Goal: Task Accomplishment & Management: Manage account settings

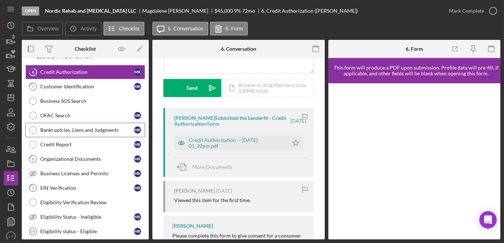
scroll to position [144, 0]
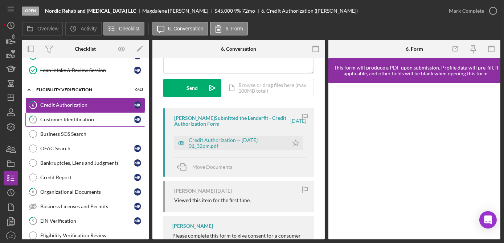
click at [85, 117] on div "Customer Identification" at bounding box center [87, 120] width 94 height 6
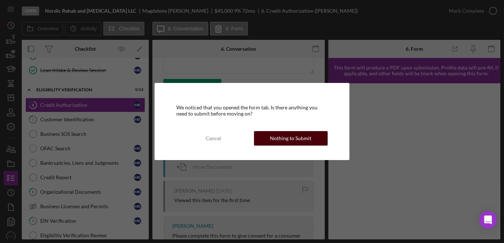
click at [293, 131] on div "Cancel Nothing to Submit" at bounding box center [251, 138] width 151 height 15
click at [293, 137] on div "Nothing to Submit" at bounding box center [290, 138] width 41 height 15
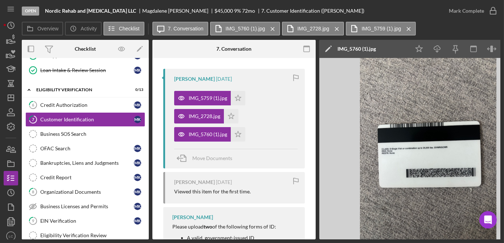
scroll to position [132, 0]
click at [240, 139] on icon "Icon/Star" at bounding box center [238, 134] width 15 height 15
click at [235, 119] on icon "Icon/Star" at bounding box center [231, 116] width 15 height 15
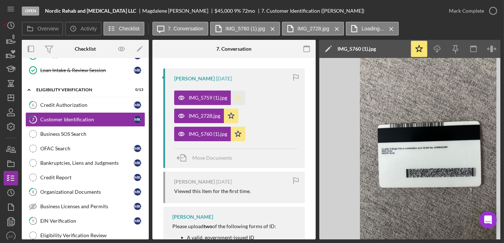
click at [232, 99] on icon "Icon/Star" at bounding box center [238, 98] width 15 height 15
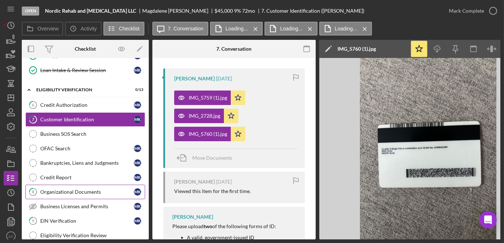
click at [81, 189] on div "Organizational Documents" at bounding box center [87, 192] width 94 height 6
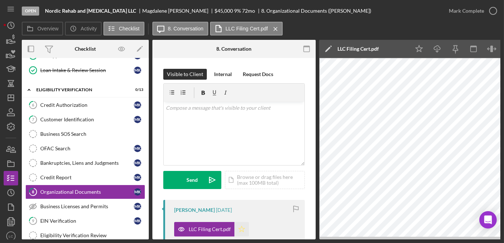
click at [240, 228] on icon "Icon/Star" at bounding box center [241, 229] width 15 height 15
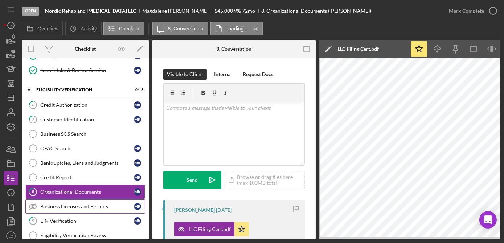
scroll to position [177, 0]
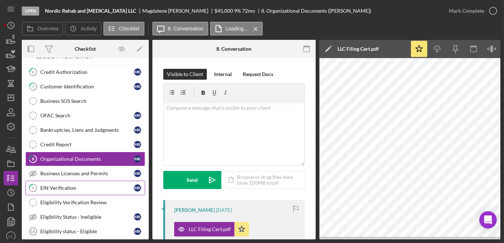
click at [57, 190] on link "9 EIN Verification M K" at bounding box center [85, 188] width 120 height 15
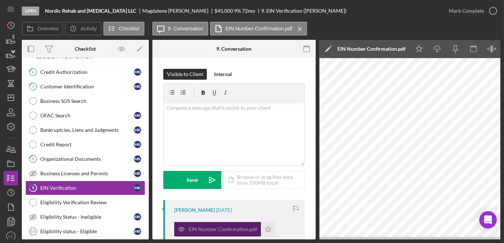
click at [217, 226] on div "EIN Number Confirmation.pdf" at bounding box center [217, 229] width 87 height 15
click at [269, 231] on icon "Icon/Star" at bounding box center [268, 229] width 15 height 15
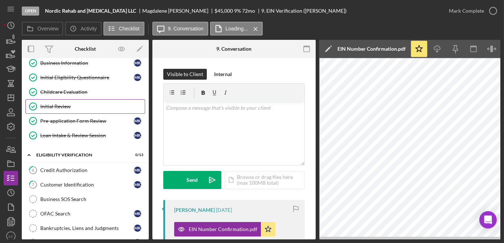
scroll to position [78, 0]
click at [59, 168] on div "Credit Authorization" at bounding box center [87, 171] width 94 height 6
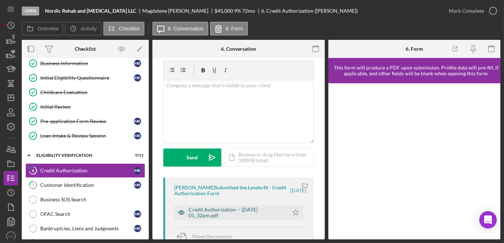
scroll to position [33, 0]
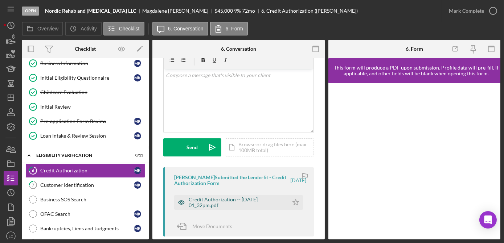
click at [212, 203] on div "Credit Authorization -- [DATE] 01_32pm.pdf" at bounding box center [237, 203] width 96 height 12
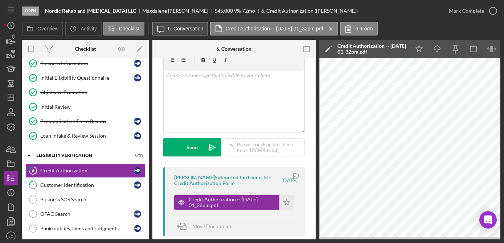
click at [184, 29] on label "6. Conversation" at bounding box center [186, 29] width 36 height 6
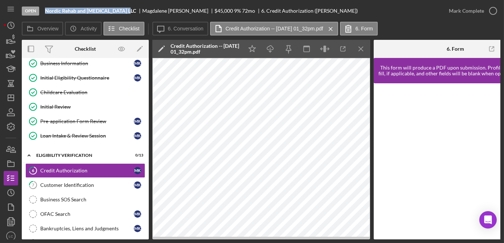
drag, startPoint x: 125, startPoint y: 12, endPoint x: 43, endPoint y: 12, distance: 81.6
click at [43, 12] on div "Open Nordic Rehab and [MEDICAL_DATA] LLC [PERSON_NAME] $45,000 $45,000 9 % 72 m…" at bounding box center [232, 11] width 420 height 22
drag, startPoint x: 43, startPoint y: 12, endPoint x: 46, endPoint y: 9, distance: 4.1
copy b "Nordic Rehab and [MEDICAL_DATA] LLC"
click at [374, 7] on div "Open Nordic Rehab and [MEDICAL_DATA] LLC [PERSON_NAME] $45,000 $45,000 9 % 72 m…" at bounding box center [232, 11] width 420 height 22
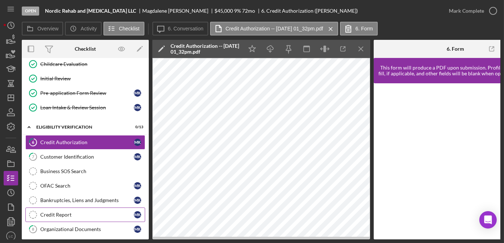
scroll to position [144, 0]
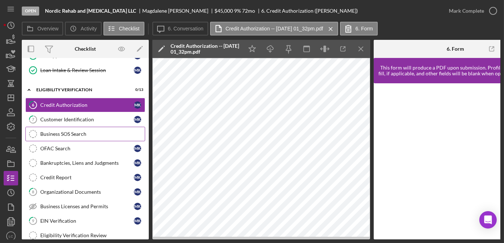
click at [67, 131] on div "Business SOS Search" at bounding box center [92, 134] width 104 height 6
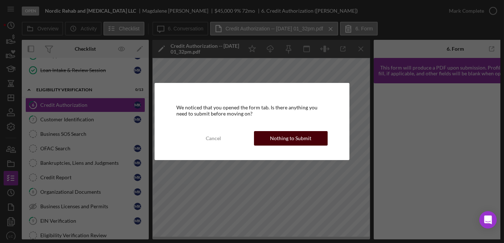
click at [288, 141] on div "Nothing to Submit" at bounding box center [290, 138] width 41 height 15
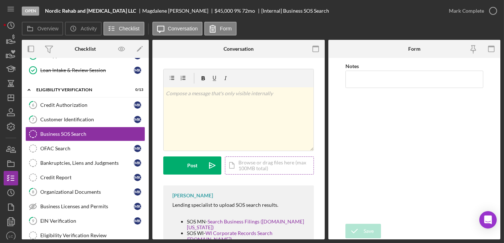
click at [267, 168] on div "Icon/Document Browse or drag files here (max 100MB total) Tap to choose files o…" at bounding box center [269, 166] width 89 height 18
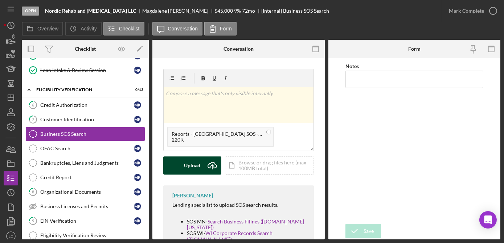
click at [192, 164] on div "Upload" at bounding box center [192, 166] width 16 height 18
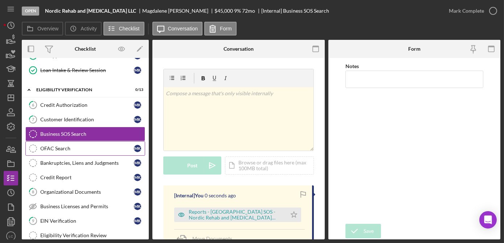
click at [97, 146] on div "OFAC Search" at bounding box center [87, 149] width 94 height 6
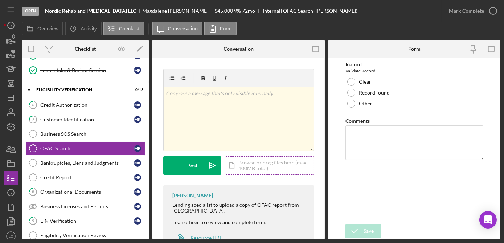
click at [251, 161] on div "Icon/Document Browse or drag files here (max 100MB total) Tap to choose files o…" at bounding box center [269, 166] width 89 height 18
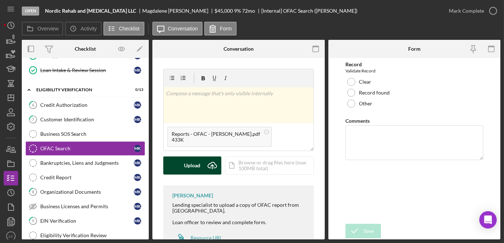
click at [193, 158] on div "Upload" at bounding box center [192, 166] width 16 height 18
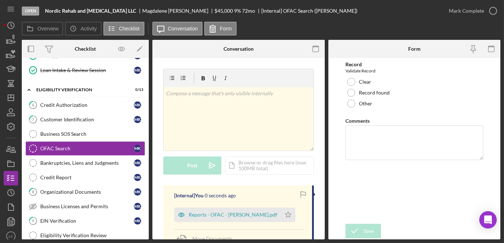
click at [96, 160] on div "Bankruptcies, Liens and Judgments" at bounding box center [87, 163] width 94 height 6
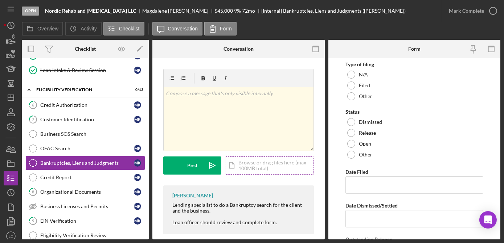
click at [280, 162] on div "Icon/Document Browse or drag files here (max 100MB total) Tap to choose files o…" at bounding box center [269, 166] width 89 height 18
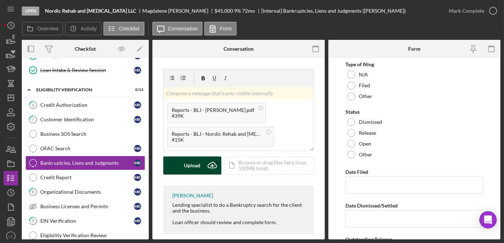
click at [204, 166] on icon "Icon/Upload" at bounding box center [212, 166] width 18 height 18
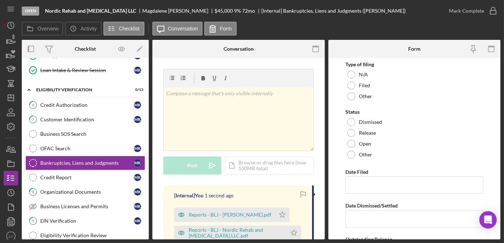
click at [87, 170] on link "Credit Report Credit Report M K" at bounding box center [85, 177] width 120 height 15
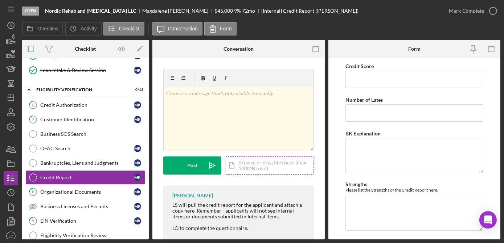
click at [253, 167] on div "Icon/Document Browse or drag files here (max 100MB total) Tap to choose files o…" at bounding box center [269, 166] width 89 height 18
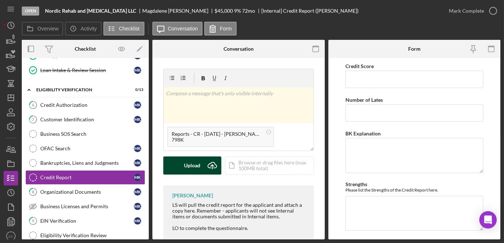
click at [182, 162] on button "Upload Icon/Upload" at bounding box center [192, 166] width 58 height 18
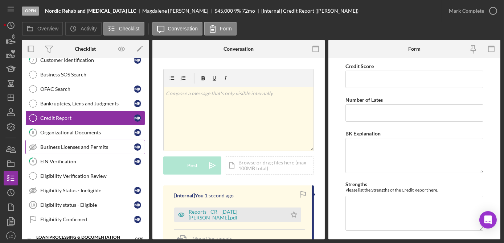
scroll to position [210, 0]
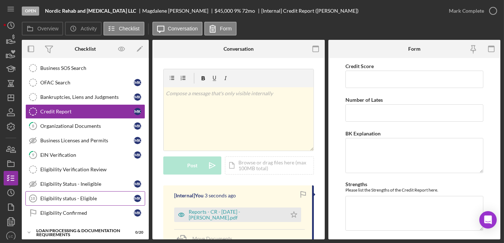
click at [99, 196] on div "Eligibility status - Eligible" at bounding box center [87, 199] width 94 height 6
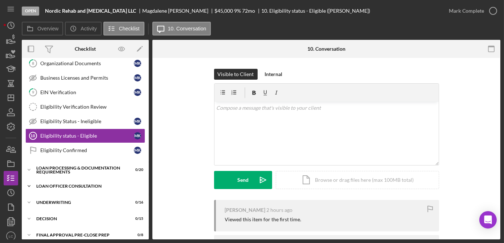
scroll to position [276, 0]
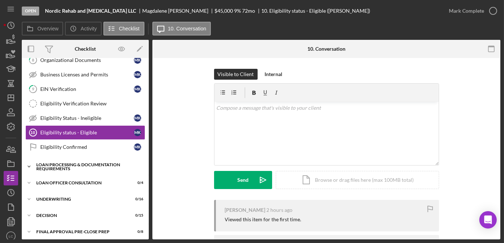
click at [29, 164] on icon "Icon/Expander" at bounding box center [29, 167] width 15 height 15
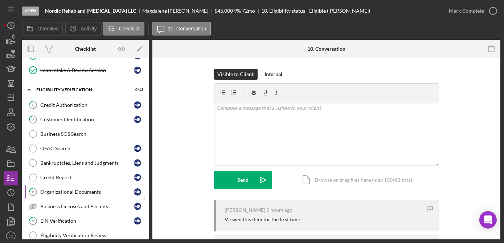
scroll to position [111, 0]
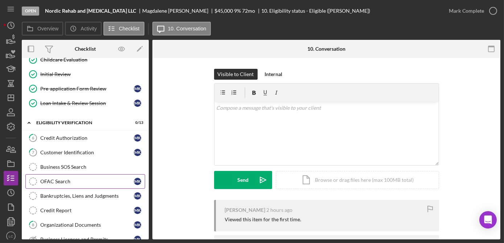
click at [71, 179] on div "OFAC Search" at bounding box center [87, 182] width 94 height 6
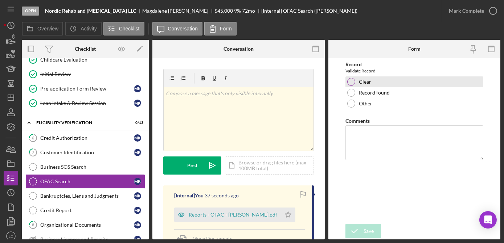
click at [351, 83] on div at bounding box center [351, 82] width 8 height 8
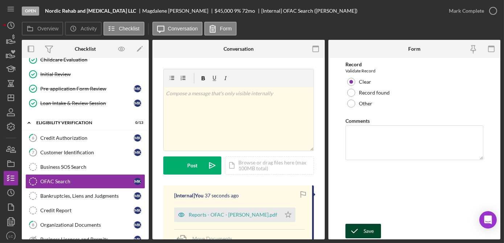
click at [366, 229] on div "Save" at bounding box center [368, 231] width 10 height 15
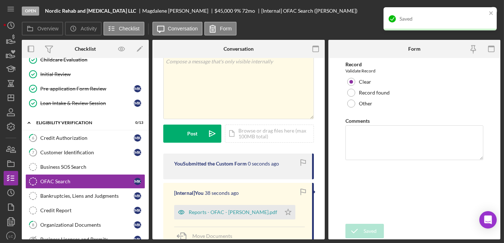
scroll to position [66, 0]
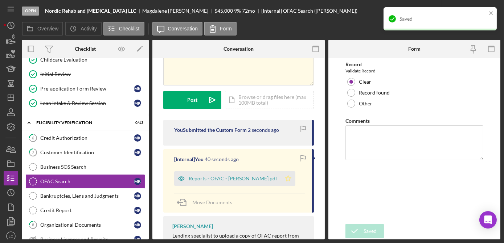
click at [285, 180] on polygon "button" at bounding box center [288, 179] width 6 height 6
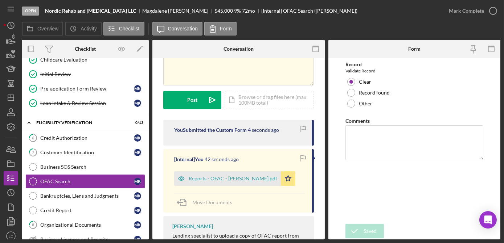
click at [492, 11] on div "Open Nordic Rehab and [MEDICAL_DATA] LLC [PERSON_NAME] $45,000 $45,000 9 % 72 m…" at bounding box center [252, 121] width 504 height 243
click at [493, 14] on circle "button" at bounding box center [492, 10] width 7 height 7
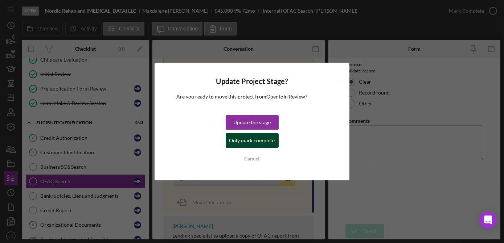
click at [244, 141] on div "Only mark complete" at bounding box center [252, 140] width 46 height 15
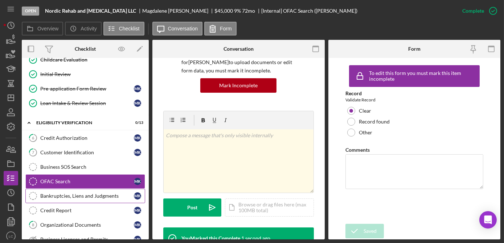
scroll to position [174, 0]
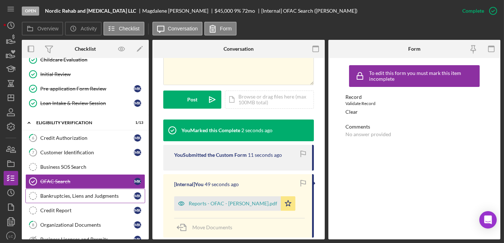
click at [79, 193] on div "Bankruptcies, Liens and Judgments" at bounding box center [87, 196] width 94 height 6
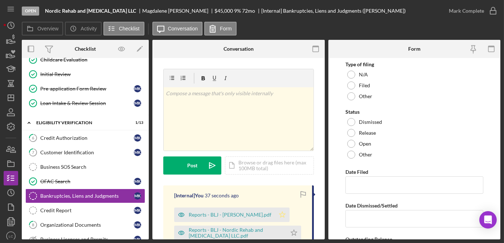
click at [279, 213] on polygon "button" at bounding box center [282, 215] width 6 height 6
click at [295, 230] on icon "Icon/Star" at bounding box center [294, 233] width 15 height 15
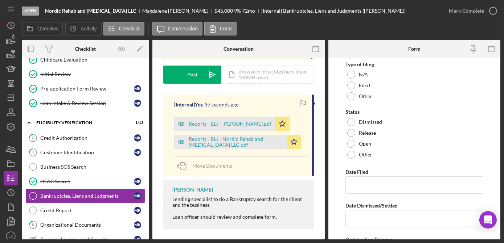
scroll to position [94, 0]
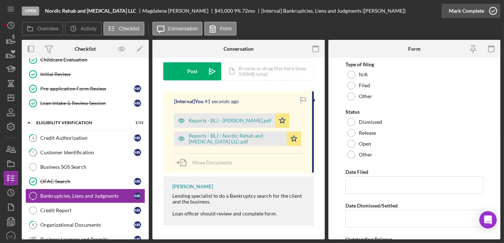
click at [493, 11] on icon "button" at bounding box center [493, 11] width 18 height 18
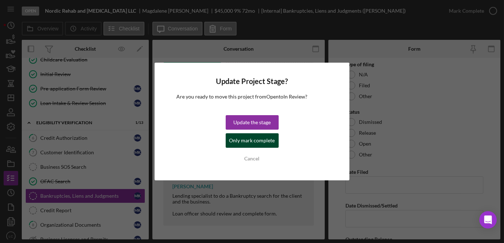
click at [246, 143] on div "Only mark complete" at bounding box center [252, 140] width 46 height 15
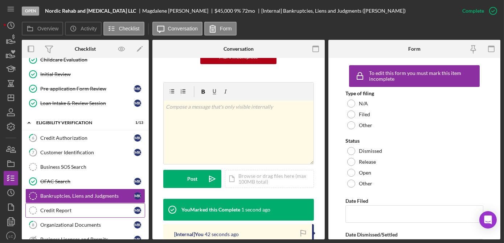
scroll to position [202, 0]
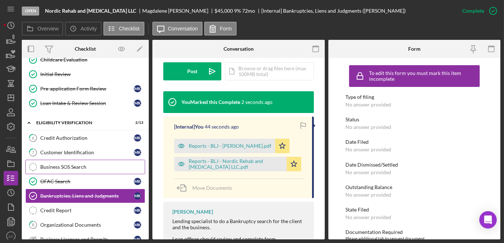
click at [88, 165] on div "Business SOS Search" at bounding box center [92, 167] width 104 height 6
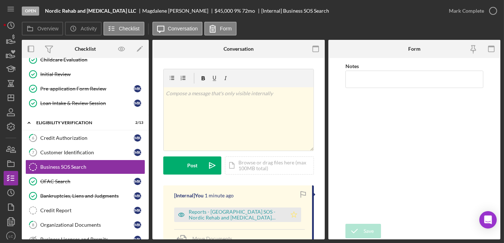
click at [291, 211] on icon "Icon/Star" at bounding box center [294, 215] width 15 height 15
click at [492, 14] on circle "button" at bounding box center [492, 10] width 7 height 7
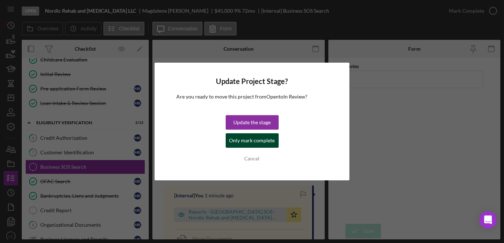
click at [251, 144] on div "Only mark complete" at bounding box center [252, 140] width 46 height 15
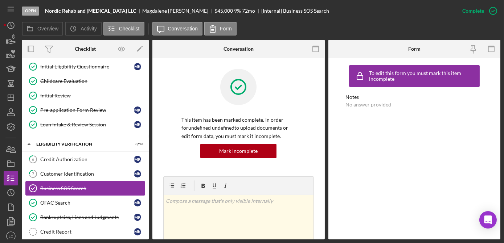
scroll to position [78, 0]
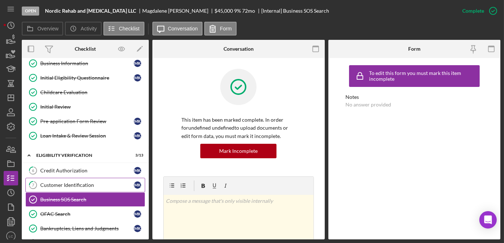
click at [74, 188] on link "7 Customer Identification M K" at bounding box center [85, 185] width 120 height 15
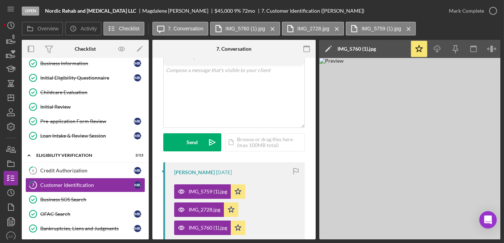
scroll to position [66, 0]
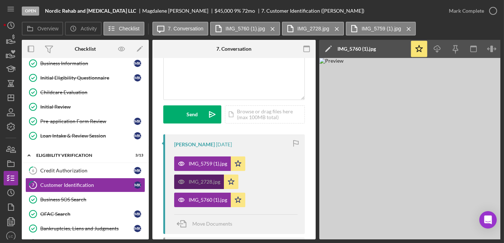
click at [204, 184] on div "IMG_2728.jpg" at bounding box center [205, 182] width 32 height 6
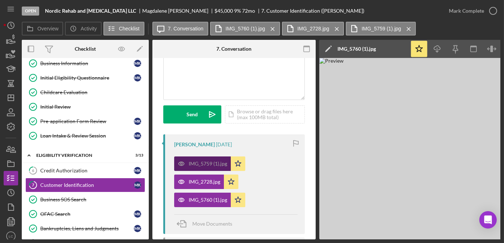
click at [202, 163] on div "IMG_5759 (1).jpg" at bounding box center [208, 164] width 38 height 6
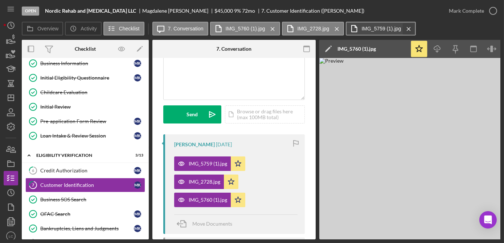
click at [406, 28] on icon "Icon/Menu Close" at bounding box center [408, 29] width 13 height 18
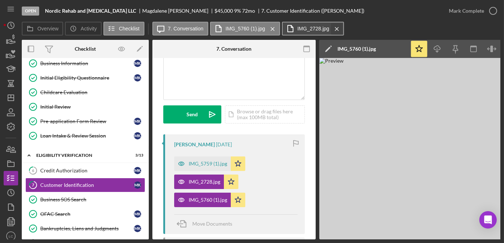
click at [336, 29] on icon "Icon/Menu Close" at bounding box center [336, 29] width 13 height 18
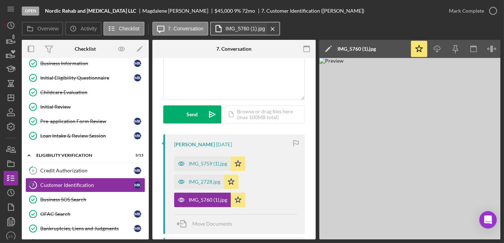
click at [267, 28] on icon "Icon/Menu Close" at bounding box center [272, 29] width 13 height 18
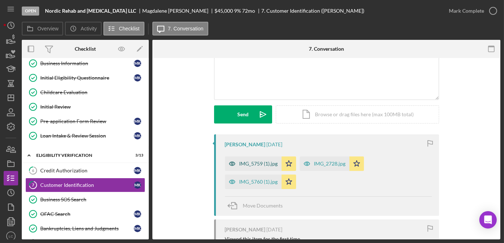
click at [246, 162] on div "IMG_5759 (1).jpg" at bounding box center [258, 164] width 38 height 6
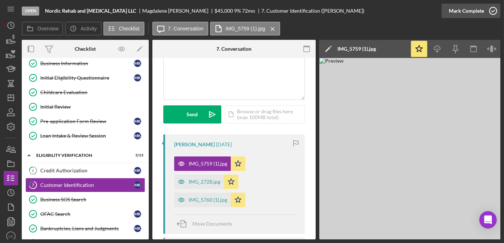
click at [495, 12] on icon "button" at bounding box center [493, 11] width 18 height 18
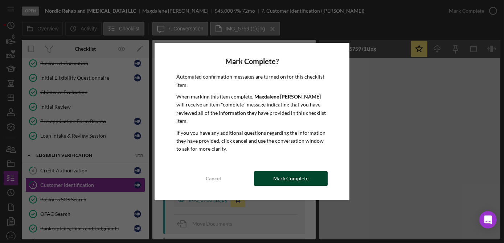
click at [305, 175] on div "Mark Complete" at bounding box center [290, 179] width 35 height 15
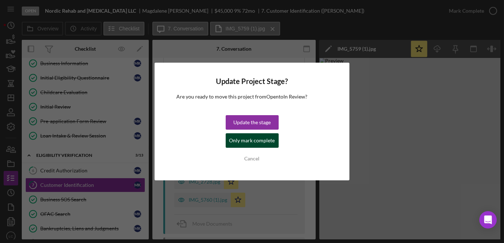
click at [234, 144] on div "Only mark complete" at bounding box center [252, 140] width 46 height 15
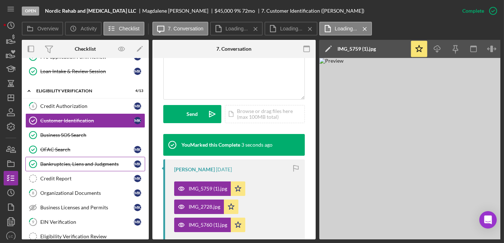
scroll to position [144, 0]
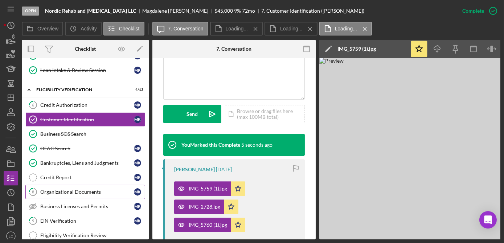
click at [91, 192] on link "8 Organizational Documents M K" at bounding box center [85, 192] width 120 height 15
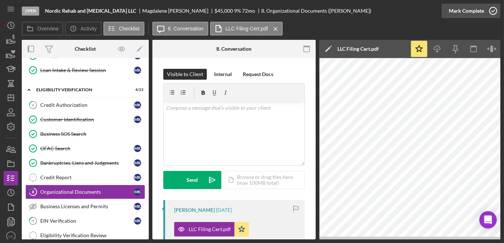
click at [494, 10] on icon "button" at bounding box center [493, 11] width 18 height 18
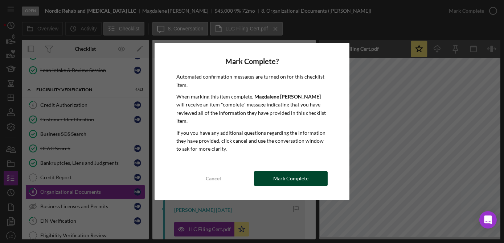
click at [303, 173] on div "Mark Complete" at bounding box center [290, 179] width 35 height 15
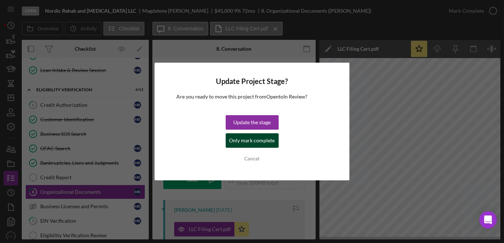
click at [268, 141] on div "Only mark complete" at bounding box center [252, 140] width 46 height 15
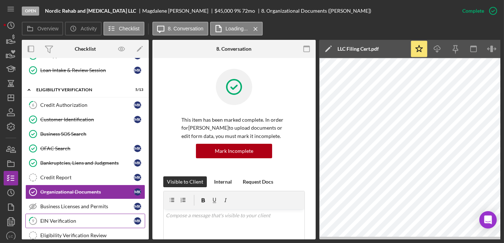
click at [97, 218] on div "EIN Verification" at bounding box center [87, 221] width 94 height 6
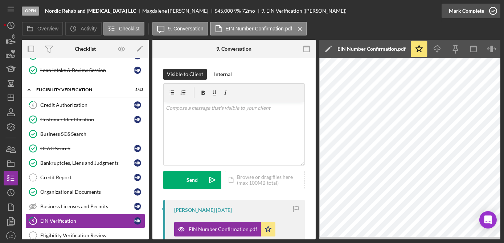
click at [496, 13] on icon "button" at bounding box center [493, 11] width 18 height 18
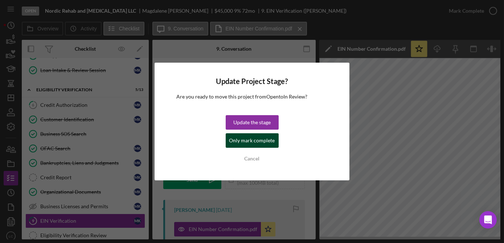
click at [269, 141] on div "Only mark complete" at bounding box center [252, 140] width 46 height 15
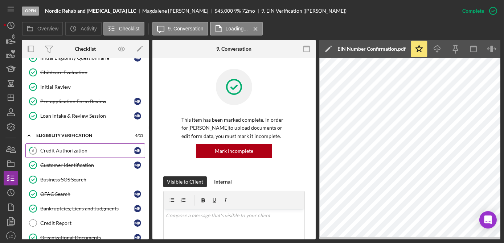
scroll to position [99, 0]
click at [6, 100] on icon "Icon/Dashboard" at bounding box center [11, 98] width 18 height 18
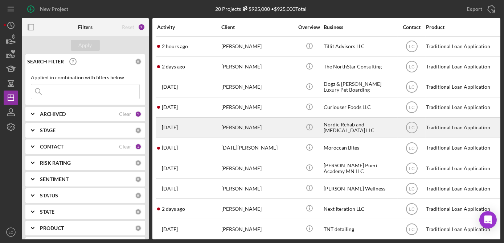
click at [386, 124] on div "Nordic Rehab and [MEDICAL_DATA] LLC" at bounding box center [360, 127] width 73 height 19
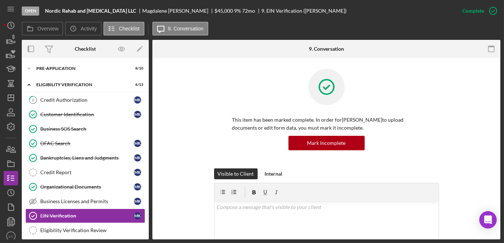
scroll to position [65, 0]
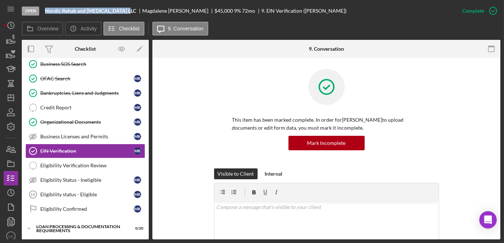
drag, startPoint x: 124, startPoint y: 11, endPoint x: 46, endPoint y: 11, distance: 77.6
click at [46, 11] on b "Nordic Rehab and [MEDICAL_DATA] LLC" at bounding box center [90, 11] width 91 height 6
copy b "Nordic Rehab and [MEDICAL_DATA] LLC"
click at [8, 98] on line "button" at bounding box center [11, 98] width 6 height 0
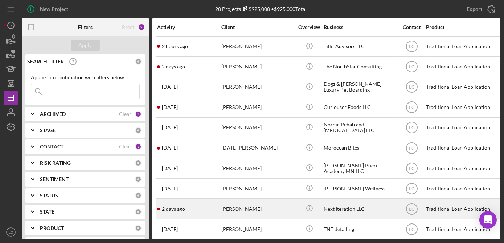
click at [210, 210] on div "[DATE] [PERSON_NAME]" at bounding box center [188, 208] width 63 height 19
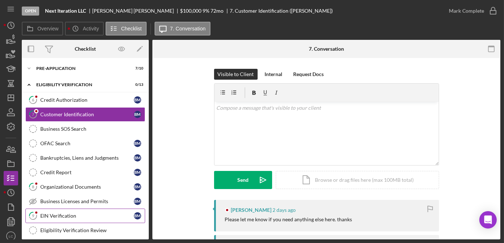
click at [41, 214] on icon "9" at bounding box center [33, 216] width 18 height 18
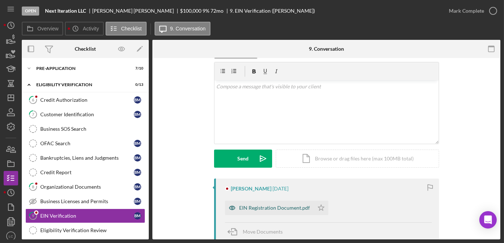
scroll to position [33, 0]
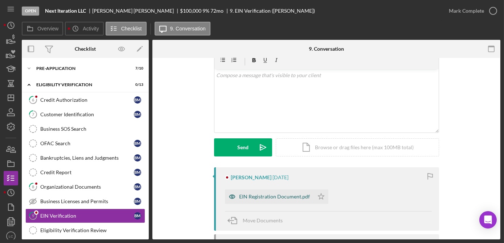
click at [277, 196] on div "EIN Registration Document.pdf" at bounding box center [274, 197] width 71 height 6
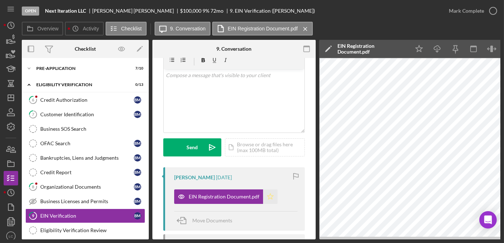
click at [267, 199] on icon "Icon/Star" at bounding box center [270, 197] width 15 height 15
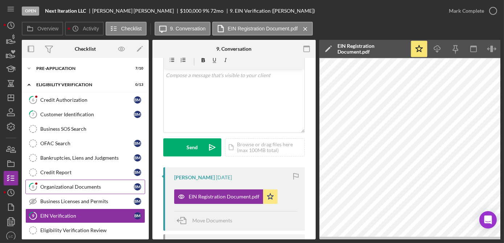
click at [54, 186] on div "Organizational Documents" at bounding box center [87, 187] width 94 height 6
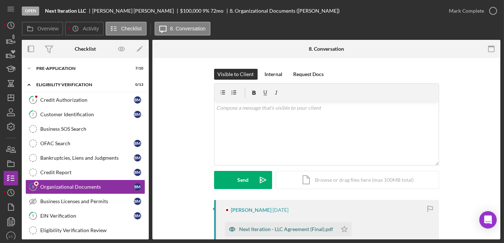
click at [263, 227] on div "Next Iteration - LLC Agreement (Final).pdf" at bounding box center [286, 230] width 94 height 6
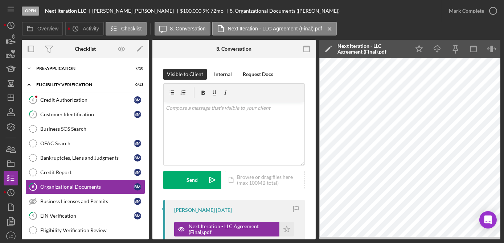
drag, startPoint x: 417, startPoint y: 240, endPoint x: 473, endPoint y: 239, distance: 55.1
click at [473, 239] on div "Open Next Iteration LLC [PERSON_NAME] $100,000 $100,000 9 % 72 mo 8. Organizati…" at bounding box center [252, 121] width 504 height 243
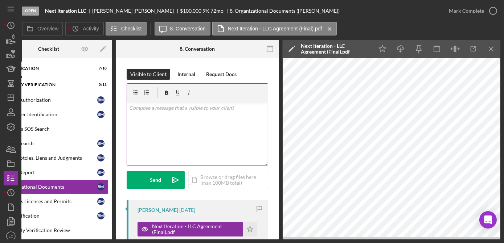
click at [190, 136] on div "v Color teal Color pink Remove color Add row above Add row below Add column bef…" at bounding box center [197, 133] width 141 height 63
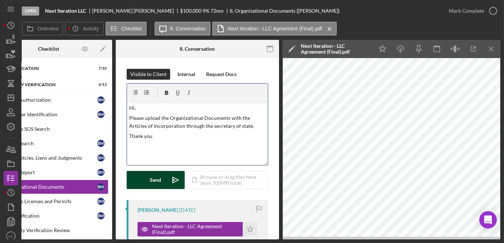
click at [165, 180] on button "Send Icon/icon-invite-send" at bounding box center [156, 180] width 58 height 18
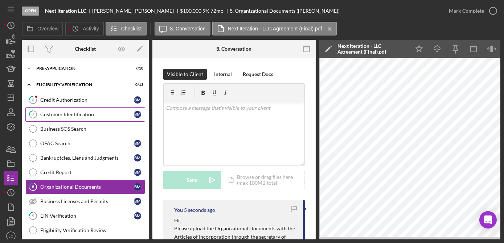
click at [47, 118] on link "7 Customer Identification B M" at bounding box center [85, 114] width 120 height 15
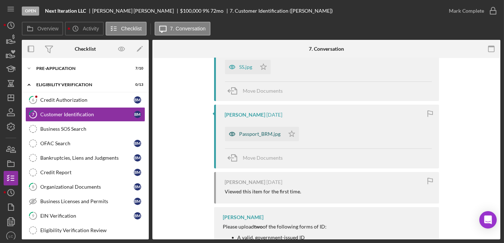
click at [250, 137] on div "Passport_BRM.jpg" at bounding box center [259, 134] width 41 height 6
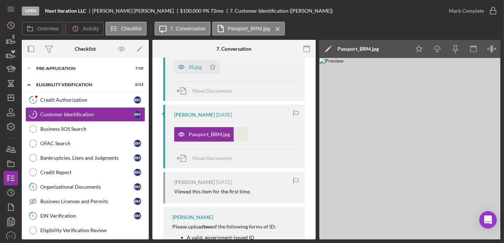
click at [234, 135] on icon "Icon/Star" at bounding box center [241, 134] width 15 height 15
click at [202, 71] on div "SS.jpg" at bounding box center [189, 67] width 31 height 15
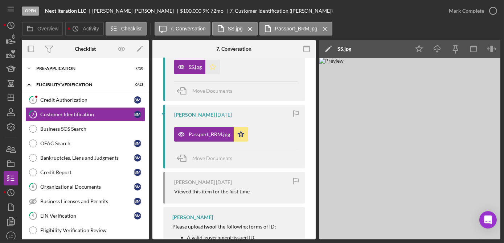
click at [215, 65] on icon "Icon/Star" at bounding box center [212, 67] width 15 height 15
click at [70, 217] on div "EIN Verification" at bounding box center [87, 216] width 94 height 6
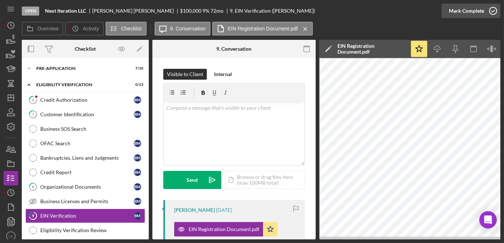
click at [489, 8] on icon "button" at bounding box center [493, 11] width 18 height 18
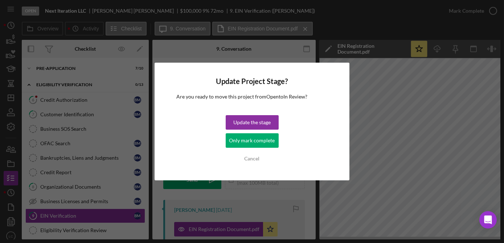
click at [264, 144] on div "Only mark complete" at bounding box center [252, 140] width 46 height 15
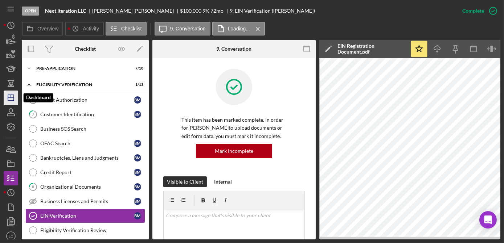
click at [14, 99] on icon "Icon/Dashboard" at bounding box center [11, 98] width 18 height 18
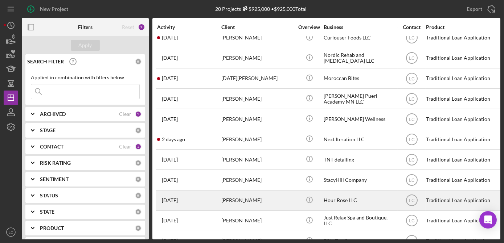
scroll to position [12, 0]
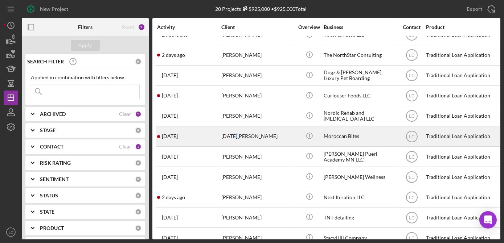
click at [233, 137] on div "[DATE][PERSON_NAME]" at bounding box center [257, 136] width 73 height 19
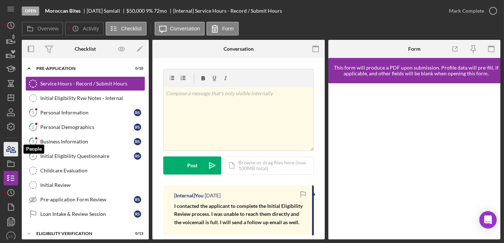
click at [15, 145] on icon "button" at bounding box center [11, 149] width 18 height 18
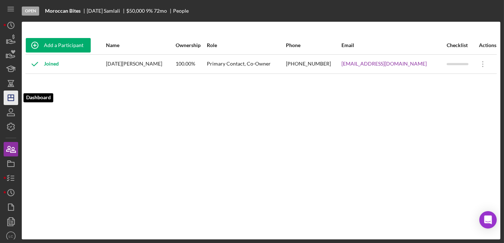
click at [11, 100] on icon "Icon/Dashboard" at bounding box center [11, 98] width 18 height 18
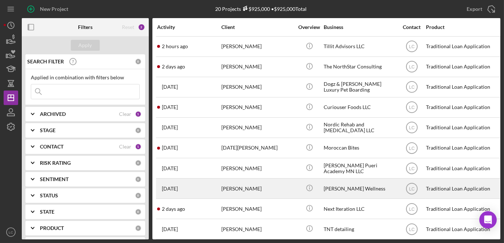
click at [359, 189] on div "[PERSON_NAME] Wellness" at bounding box center [360, 188] width 73 height 19
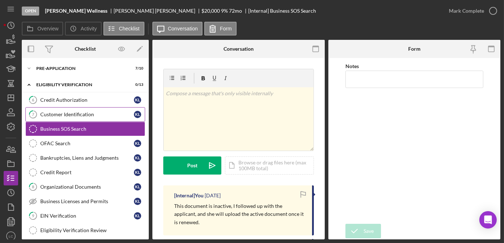
click at [62, 114] on div "Customer Identification" at bounding box center [87, 115] width 94 height 6
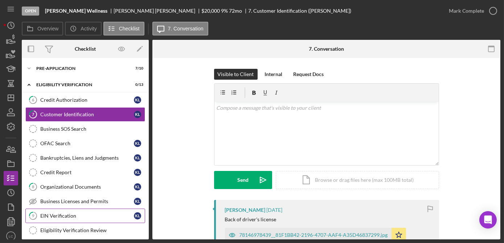
click at [77, 213] on div "EIN Verification" at bounding box center [87, 216] width 94 height 6
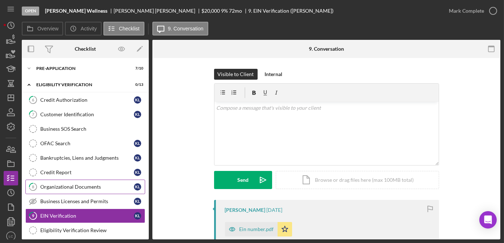
click at [73, 189] on link "8 Organizational Documents K L" at bounding box center [85, 187] width 120 height 15
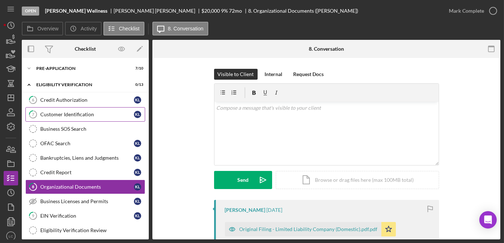
click at [57, 115] on div "Customer Identification" at bounding box center [87, 115] width 94 height 6
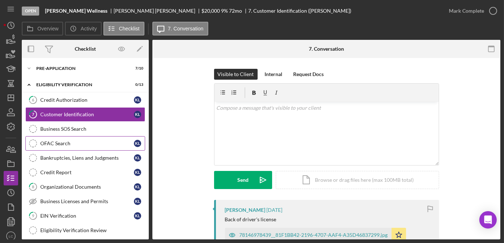
click at [53, 145] on div "OFAC Search" at bounding box center [87, 144] width 94 height 6
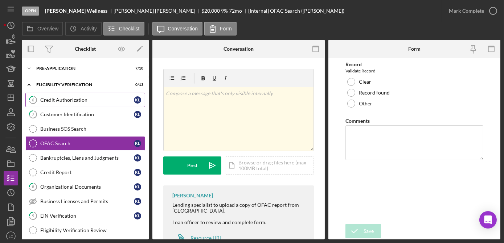
click at [54, 101] on div "Credit Authorization" at bounding box center [87, 100] width 94 height 6
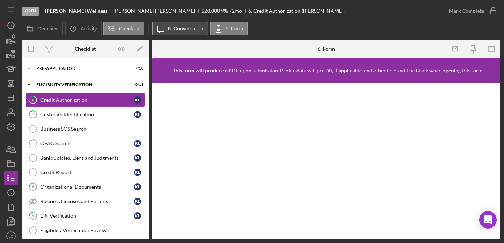
click at [185, 28] on label "6. Conversation" at bounding box center [186, 29] width 36 height 6
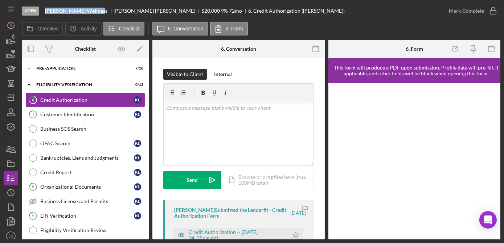
drag, startPoint x: 98, startPoint y: 11, endPoint x: 45, endPoint y: 13, distance: 52.6
click at [45, 13] on div "[PERSON_NAME] Wellness" at bounding box center [79, 11] width 69 height 6
copy b "[PERSON_NAME] Wellness"
click at [5, 97] on icon "Icon/Dashboard" at bounding box center [11, 98] width 18 height 18
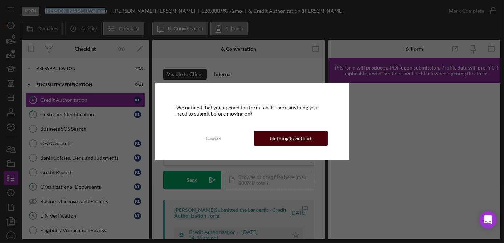
click at [276, 138] on div "Nothing to Submit" at bounding box center [290, 138] width 41 height 15
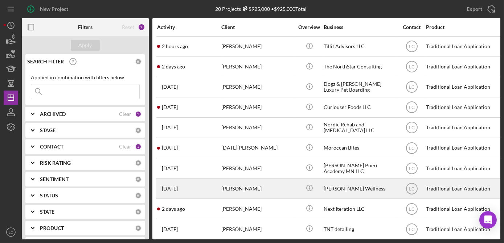
click at [347, 190] on div "[PERSON_NAME] Wellness" at bounding box center [360, 188] width 73 height 19
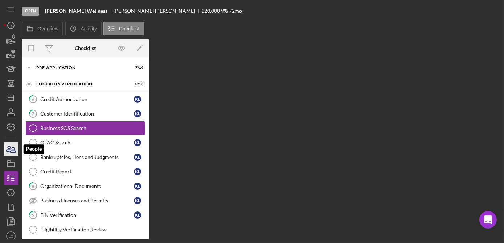
click at [9, 150] on icon "button" at bounding box center [11, 149] width 18 height 18
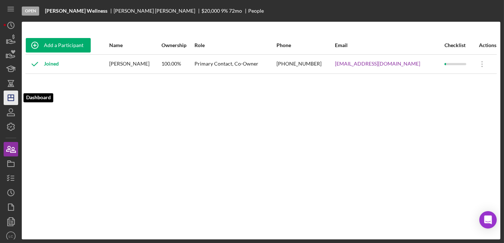
click at [10, 93] on icon "Icon/Dashboard" at bounding box center [11, 98] width 18 height 18
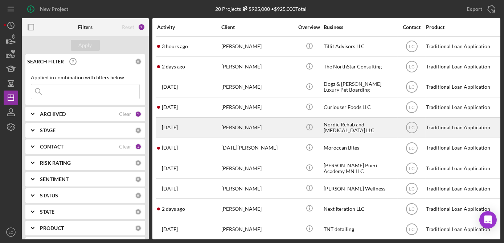
click at [374, 124] on div "Nordic Rehab and [MEDICAL_DATA] LLC" at bounding box center [360, 127] width 73 height 19
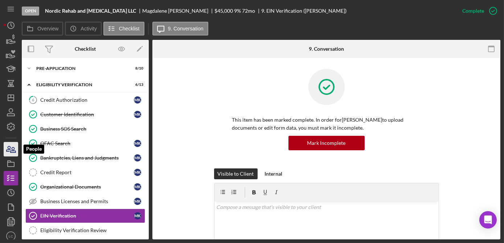
scroll to position [65, 0]
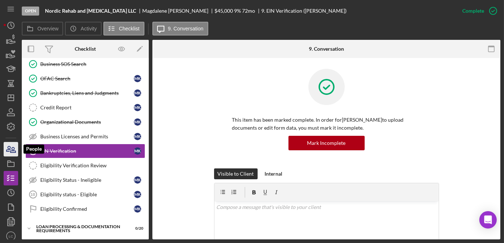
click at [12, 146] on icon "button" at bounding box center [11, 149] width 18 height 18
